Goal: Task Accomplishment & Management: Manage account settings

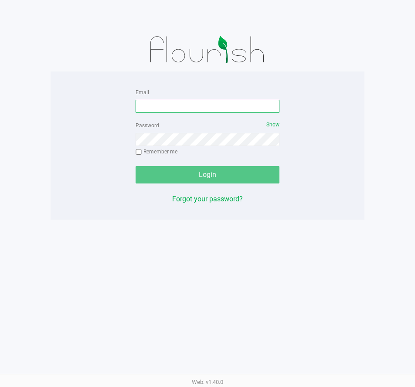
click at [203, 107] on input "Email" at bounding box center [208, 106] width 144 height 13
type input "I"
type input "[EMAIL_ADDRESS][DOMAIN_NAME]"
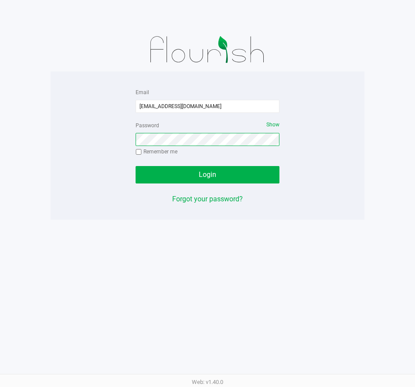
click at [136, 166] on button "Login" at bounding box center [208, 174] width 144 height 17
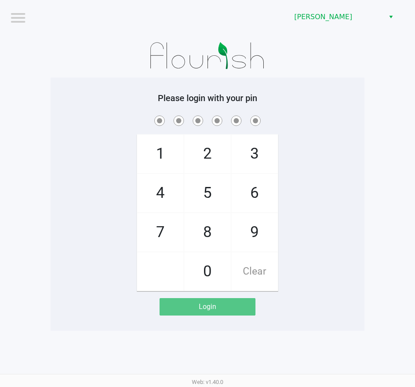
click at [332, 25] on div "Brandon WC" at bounding box center [314, 17] width 201 height 34
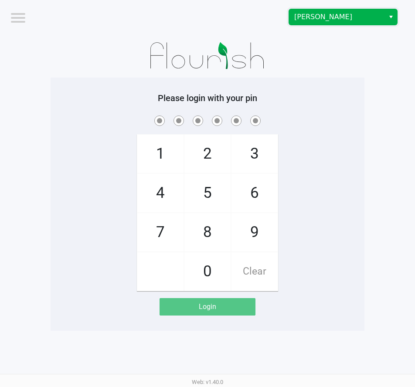
click at [331, 22] on span "Brandon WC" at bounding box center [337, 17] width 96 height 16
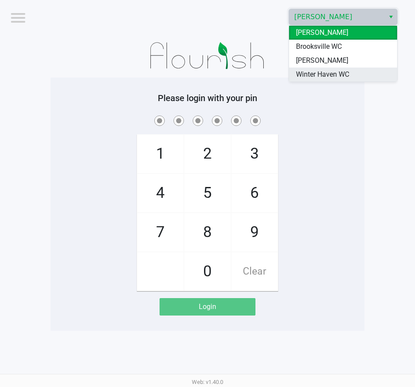
click at [329, 74] on span "Winter Haven WC" at bounding box center [322, 74] width 53 height 10
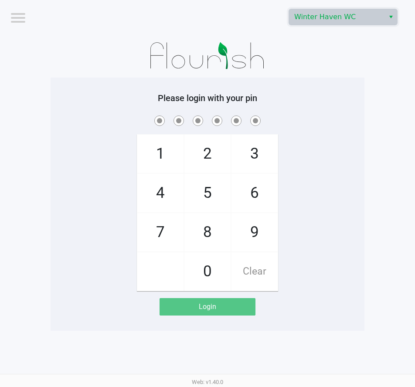
click at [345, 140] on div "1 4 7 2 5 8 0 3 6 9 Clear" at bounding box center [208, 203] width 314 height 178
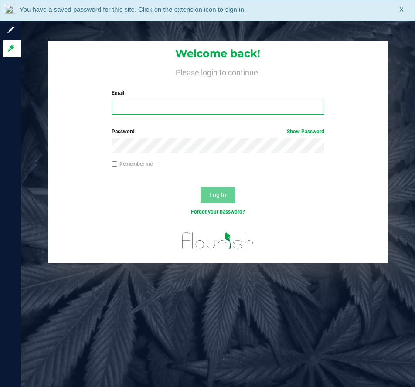
click at [191, 110] on input "Email" at bounding box center [218, 107] width 213 height 16
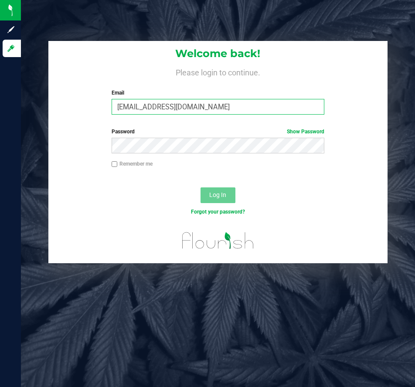
type input "[EMAIL_ADDRESS][DOMAIN_NAME]"
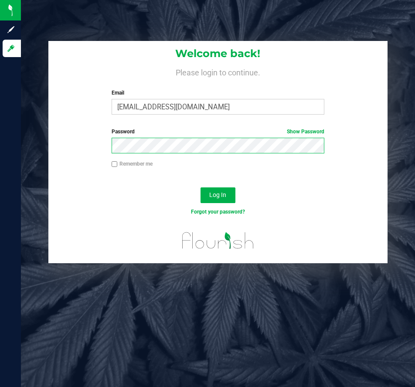
click at [201, 188] on button "Log In" at bounding box center [218, 196] width 35 height 16
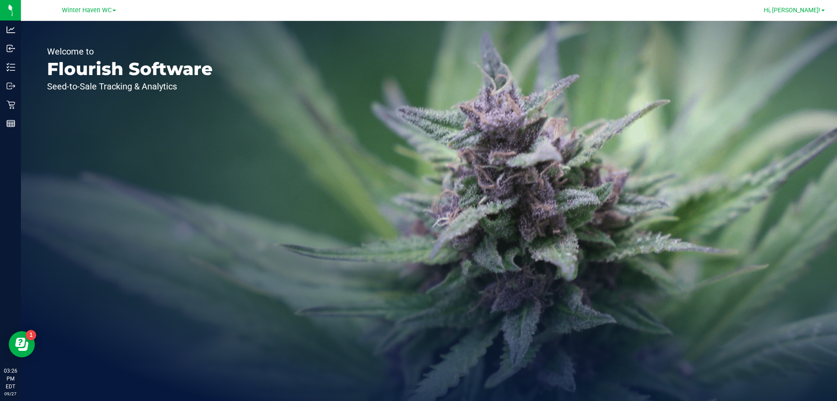
click at [415, 11] on span at bounding box center [823, 11] width 3 height 2
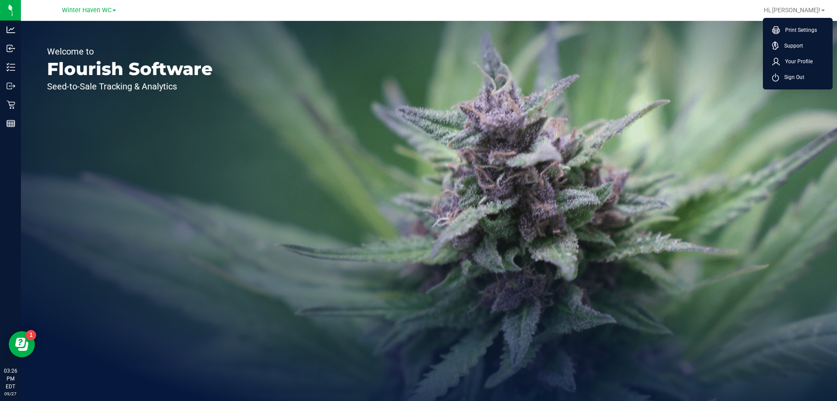
click at [415, 186] on div "Welcome to Flourish Software Seed-to-Sale Tracking & Analytics" at bounding box center [429, 211] width 816 height 380
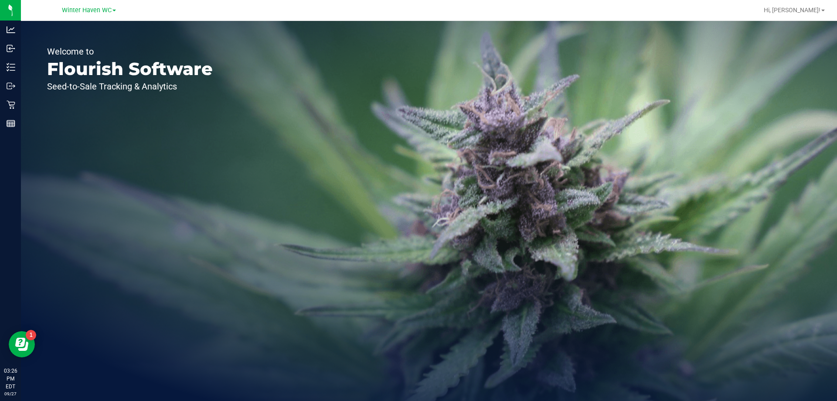
click at [163, 252] on div "Welcome to Flourish Software Seed-to-Sale Tracking & Analytics" at bounding box center [130, 211] width 218 height 380
click at [280, 87] on div "Welcome to Flourish Software Seed-to-Sale Tracking & Analytics" at bounding box center [429, 211] width 816 height 380
click at [415, 7] on link "Hi, [PERSON_NAME]!" at bounding box center [795, 10] width 68 height 9
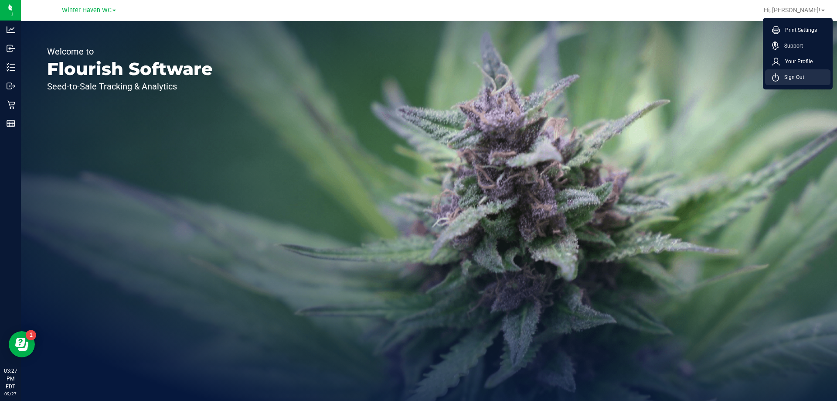
click at [415, 79] on span "Sign Out" at bounding box center [791, 77] width 25 height 9
